Goal: Use online tool/utility

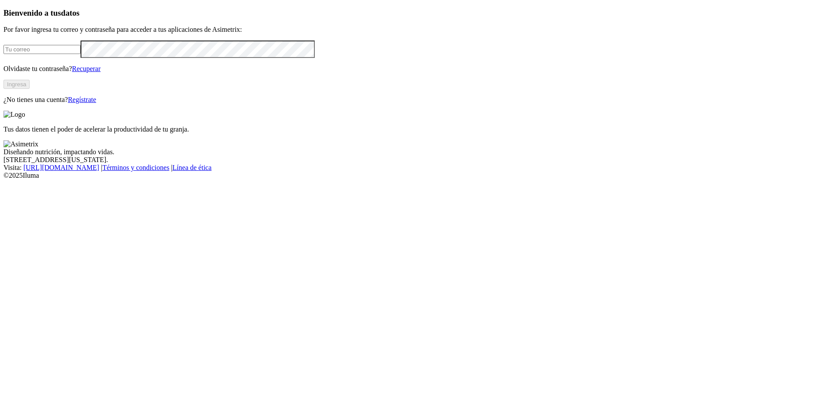
type input "[PERSON_NAME][EMAIL_ADDRESS][PERSON_NAME][DOMAIN_NAME]"
click at [30, 89] on button "Ingresa" at bounding box center [16, 84] width 26 height 9
